Goal: Task Accomplishment & Management: Manage account settings

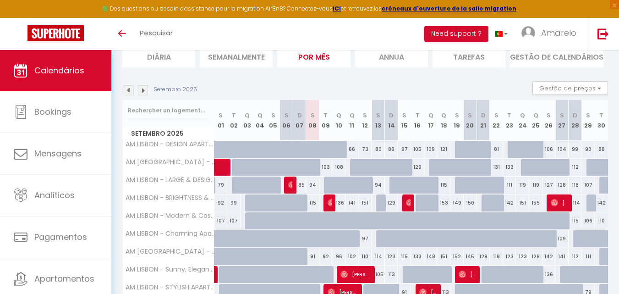
scroll to position [87, 0]
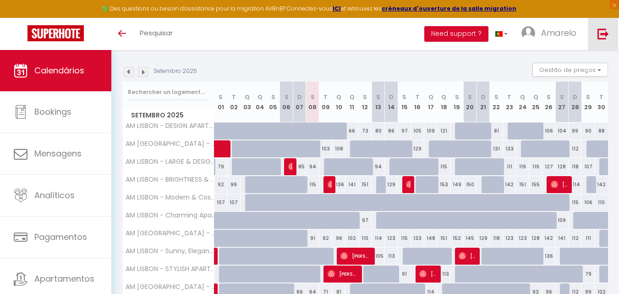
click at [606, 38] on img at bounding box center [602, 33] width 11 height 11
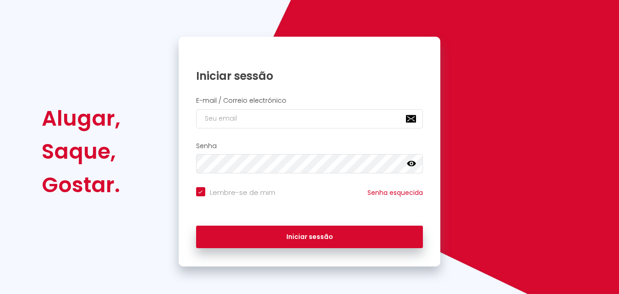
scroll to position [37, 0]
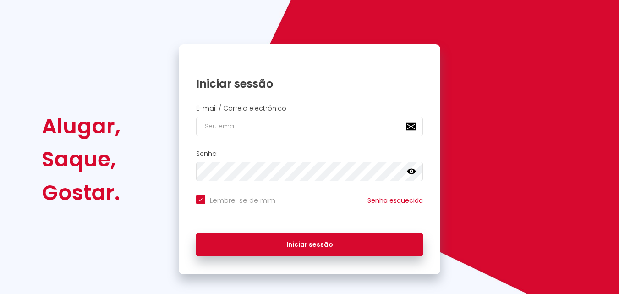
checkbox input "true"
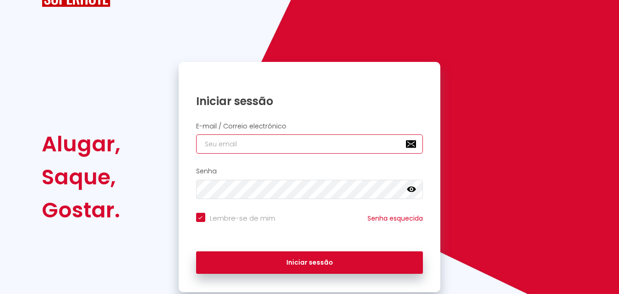
type input "[EMAIL_ADDRESS][DOMAIN_NAME]"
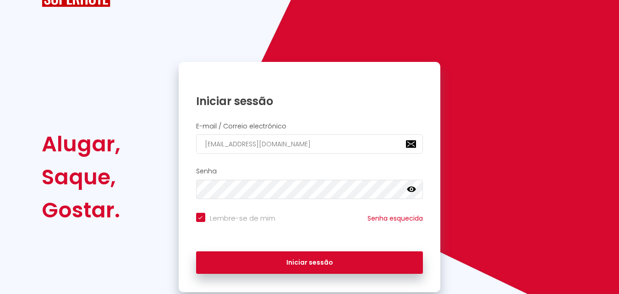
checkbox input "true"
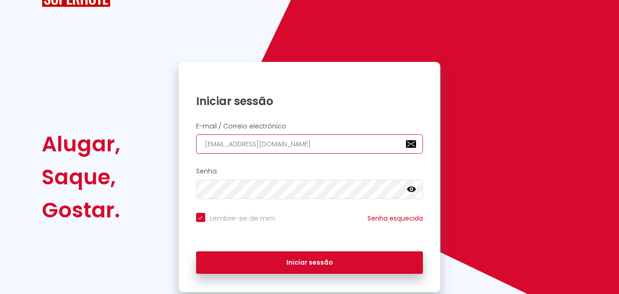
drag, startPoint x: 378, startPoint y: 147, endPoint x: 356, endPoint y: 156, distance: 23.6
click at [378, 147] on input "[EMAIL_ADDRESS][DOMAIN_NAME]" at bounding box center [309, 143] width 227 height 19
type input "[EMAIL_ADDRESS][DOMAIN_NAME]"
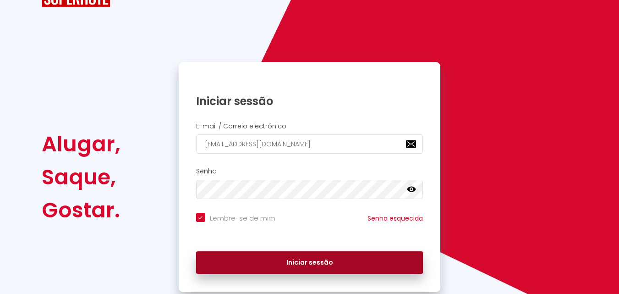
click at [302, 256] on button "Iniciar sessão" at bounding box center [309, 262] width 227 height 23
checkbox input "true"
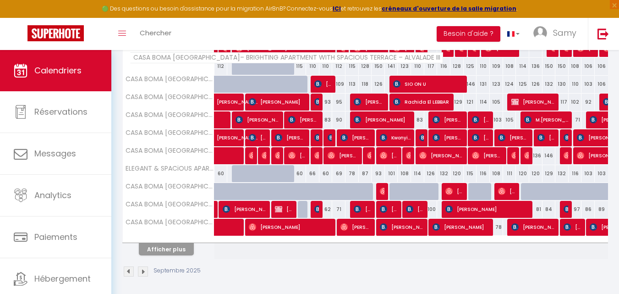
scroll to position [333, 0]
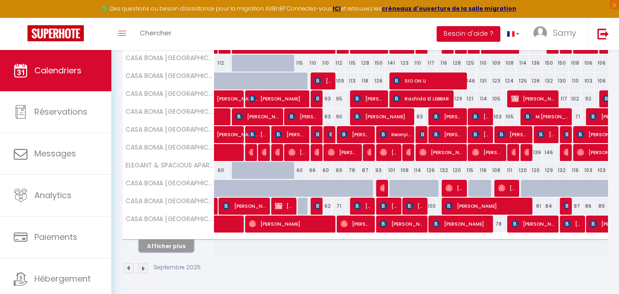
click at [176, 244] on button "Afficher plus" at bounding box center [166, 245] width 55 height 12
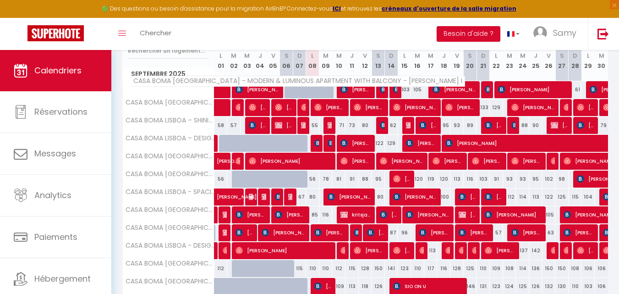
scroll to position [110, 0]
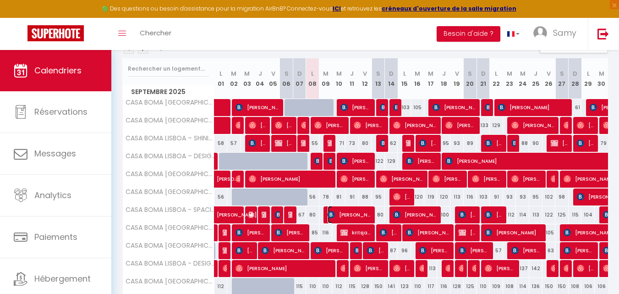
click at [341, 218] on span "[PERSON_NAME] [PERSON_NAME] Massava Uale" at bounding box center [349, 214] width 44 height 17
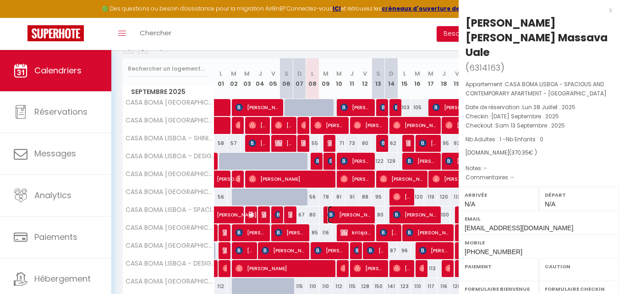
select select "OK"
select select "KO"
select select "0"
select select "1"
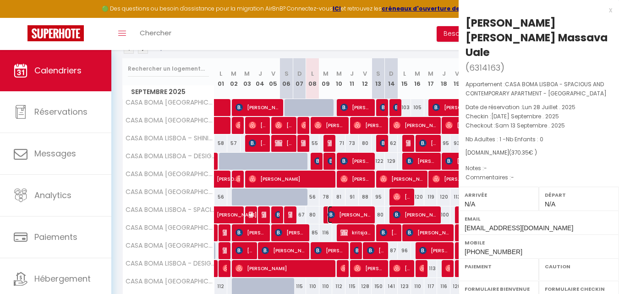
select select
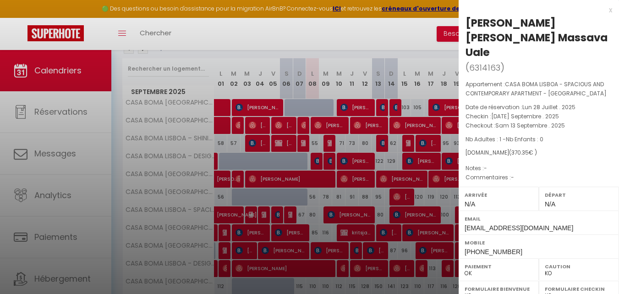
click at [341, 218] on div at bounding box center [309, 147] width 619 height 294
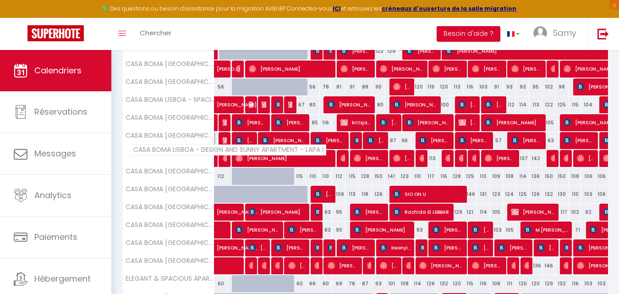
scroll to position [238, 0]
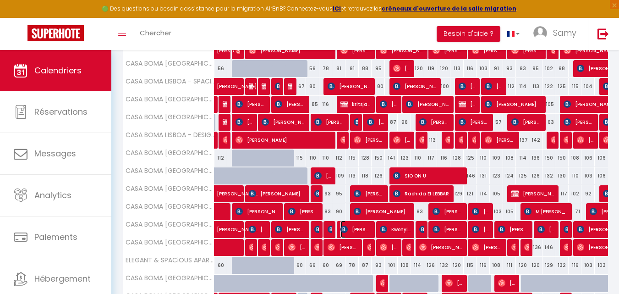
click at [350, 226] on span "[PERSON_NAME], [PERSON_NAME]" at bounding box center [355, 228] width 31 height 17
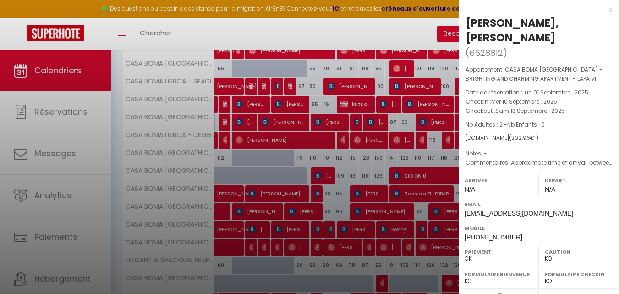
click at [350, 226] on div at bounding box center [309, 147] width 619 height 294
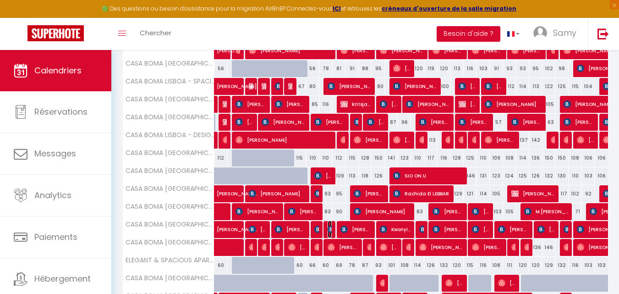
click at [329, 230] on img at bounding box center [330, 228] width 7 height 7
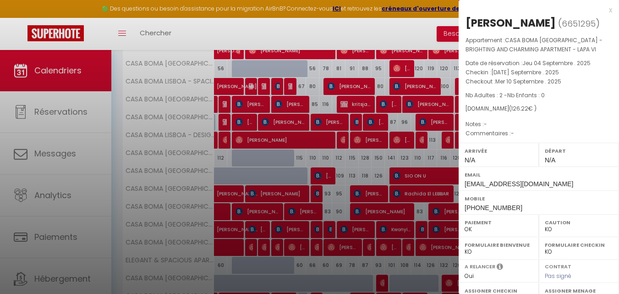
click at [329, 230] on div at bounding box center [309, 147] width 619 height 294
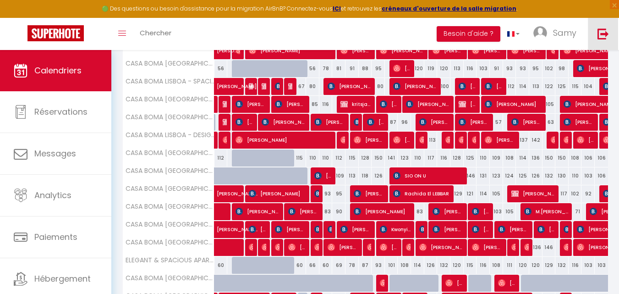
click at [597, 33] on link at bounding box center [603, 34] width 30 height 32
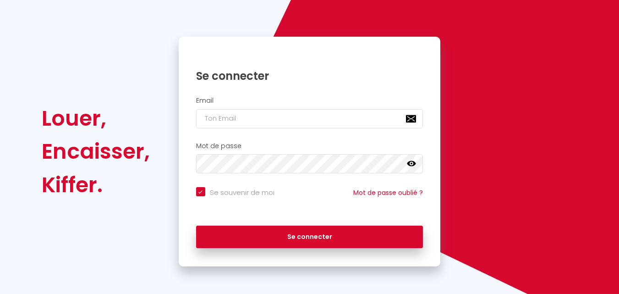
checkbox input "true"
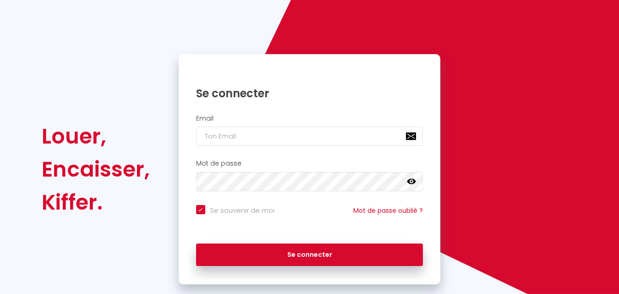
scroll to position [62, 0]
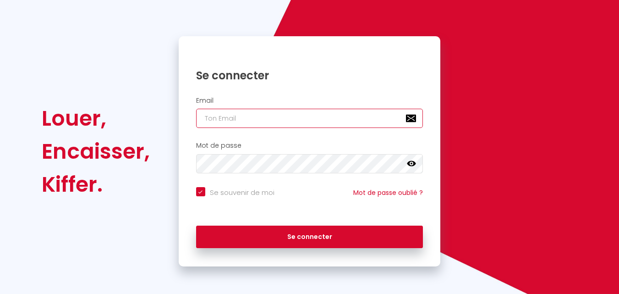
type input "[EMAIL_ADDRESS][DOMAIN_NAME]"
checkbox input "true"
click at [361, 115] on input "[EMAIL_ADDRESS][DOMAIN_NAME]" at bounding box center [309, 118] width 227 height 19
type input "[EMAIL_ADDRESS][DOMAIN_NAME]"
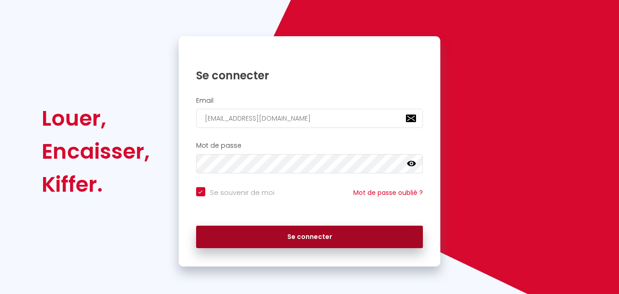
click at [316, 232] on button "Se connecter" at bounding box center [309, 236] width 227 height 23
checkbox input "true"
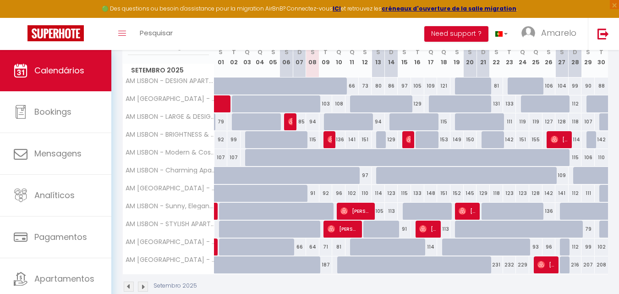
scroll to position [40, 0]
